Goal: Information Seeking & Learning: Learn about a topic

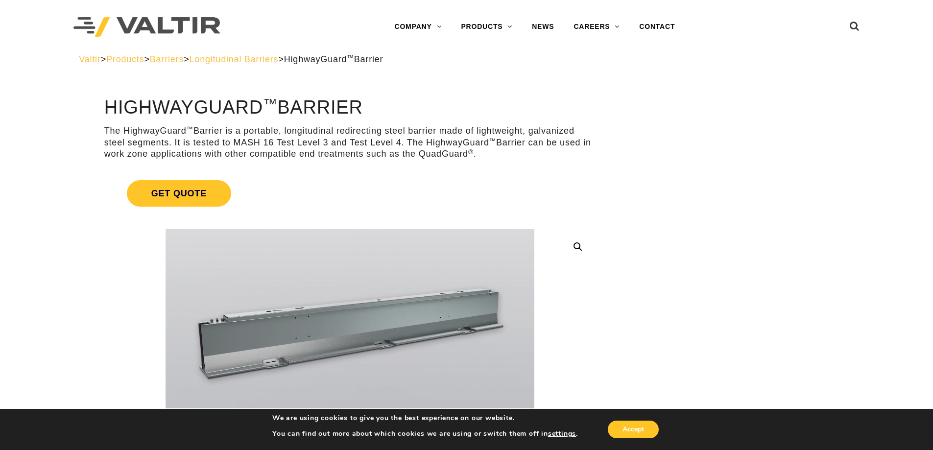
click at [162, 23] on img at bounding box center [146, 27] width 147 height 20
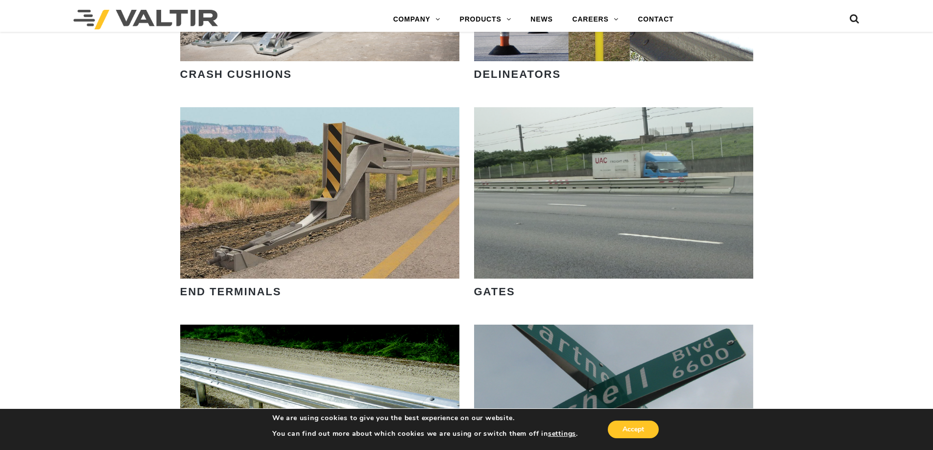
scroll to position [751, 0]
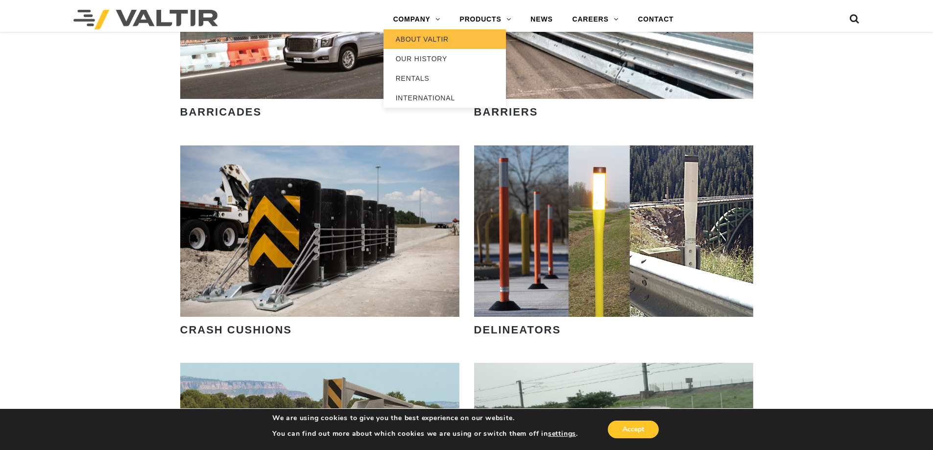
click at [423, 43] on link "ABOUT VALTIR" at bounding box center [444, 39] width 122 height 20
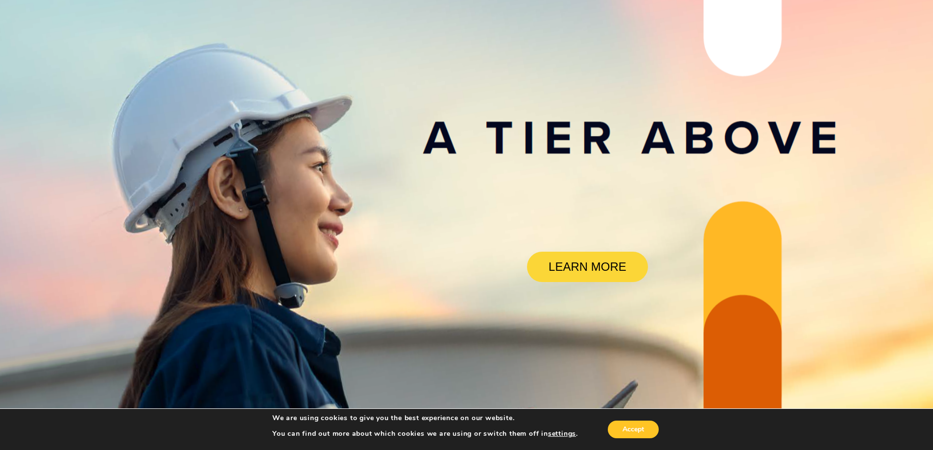
scroll to position [0, 0]
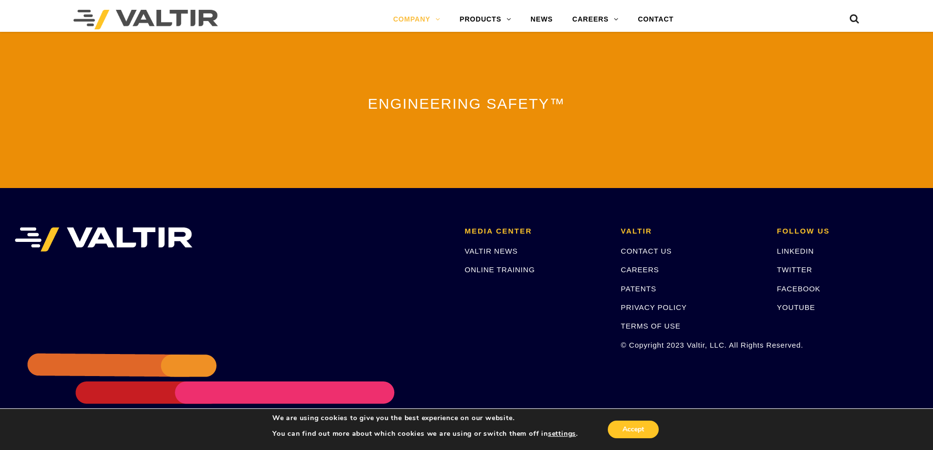
scroll to position [2165, 0]
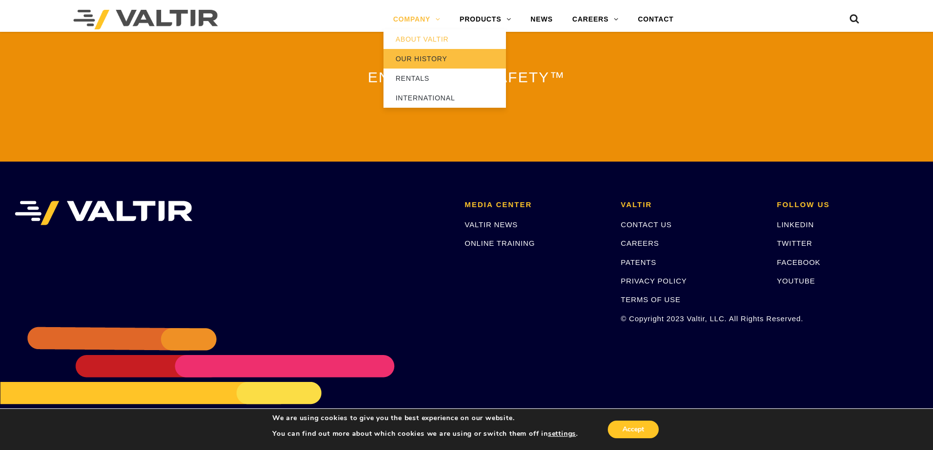
click at [428, 62] on link "OUR HISTORY" at bounding box center [444, 59] width 122 height 20
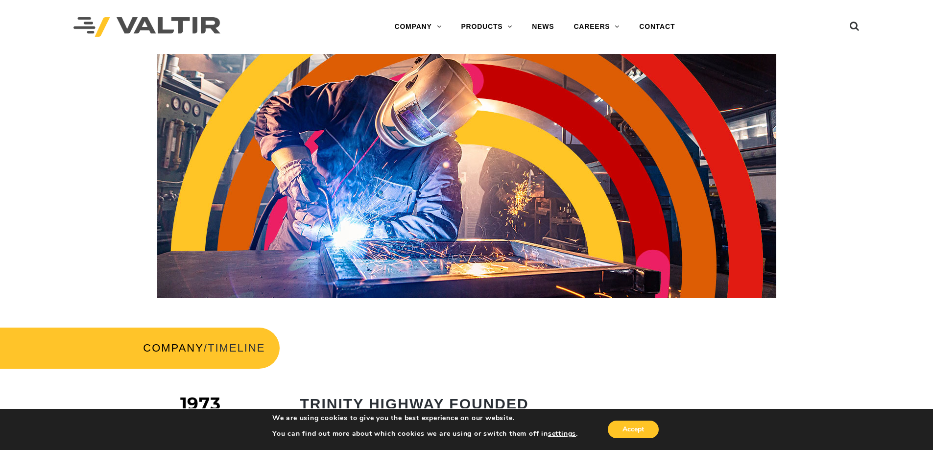
click at [138, 24] on img at bounding box center [146, 27] width 147 height 20
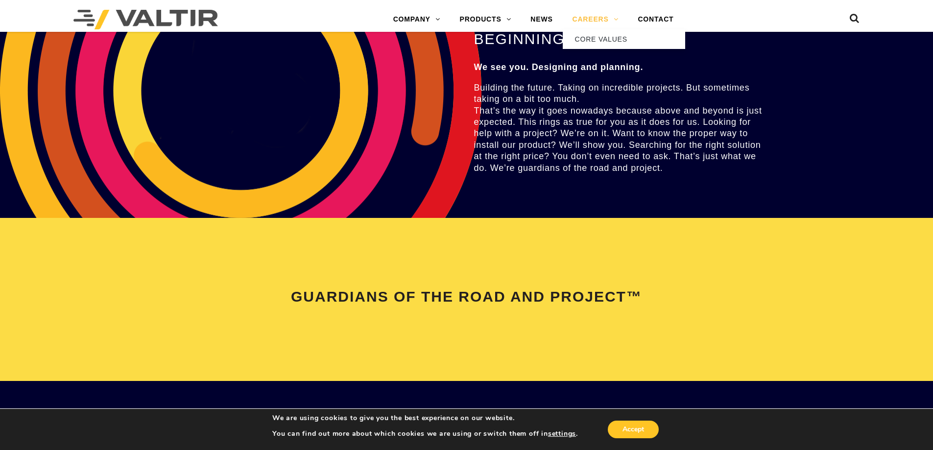
scroll to position [1730, 0]
